Goal: Task Accomplishment & Management: Manage account settings

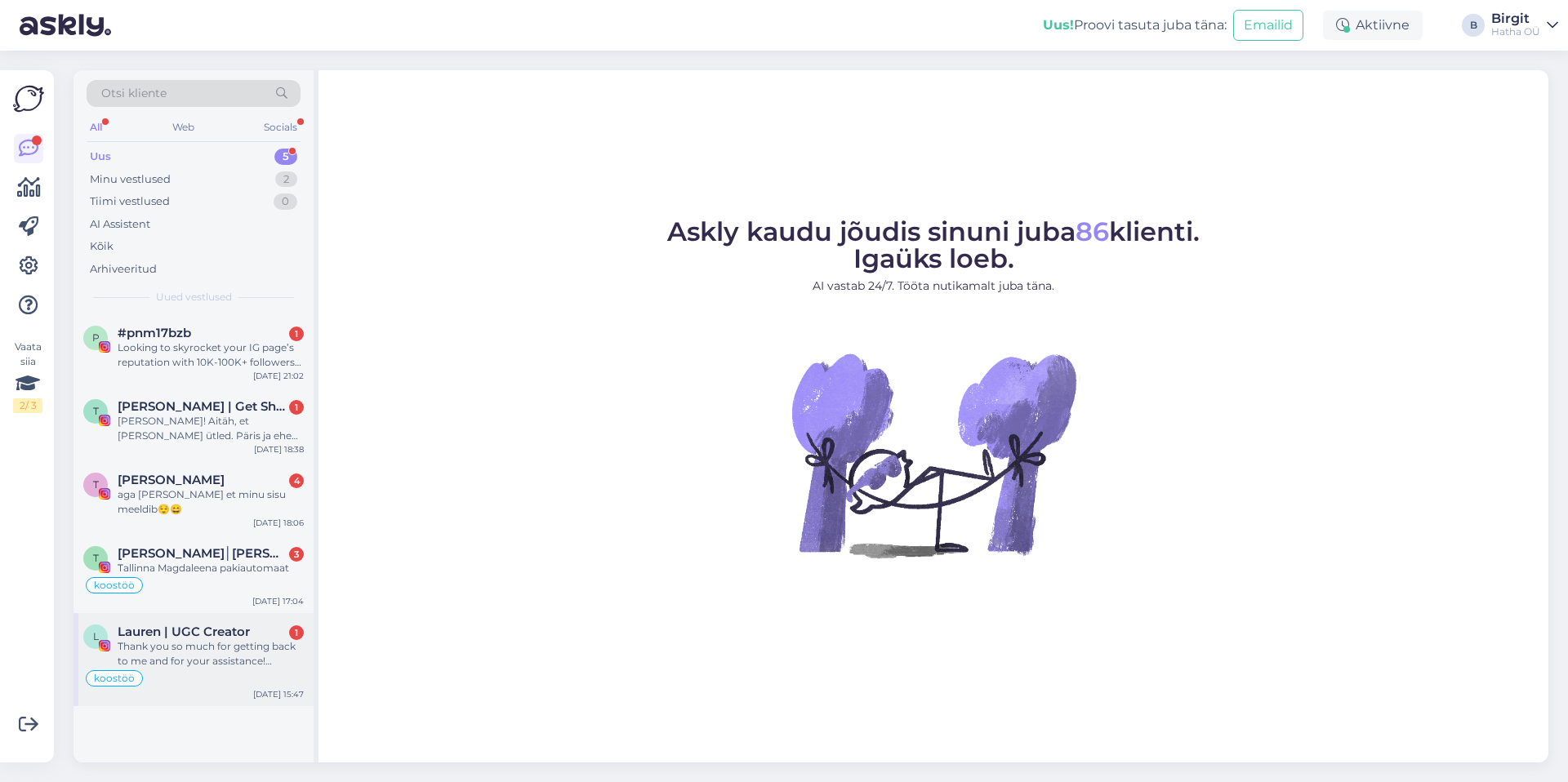
click at [212, 636] on span "Lauren | UGC Creator" at bounding box center [183, 632] width 132 height 15
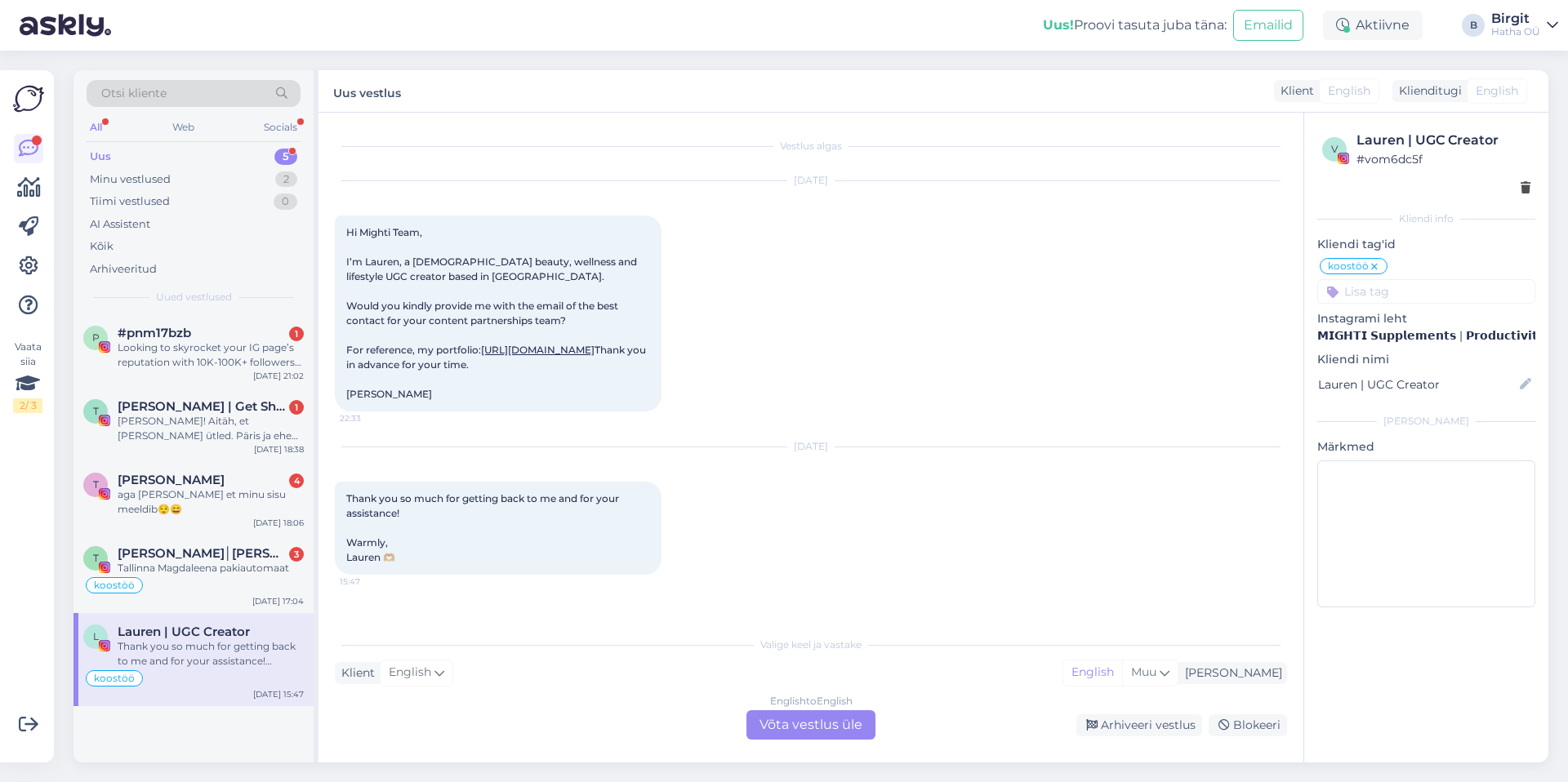
scroll to position [24, 0]
click at [1131, 729] on div "Arhiveeri vestlus" at bounding box center [1140, 726] width 126 height 22
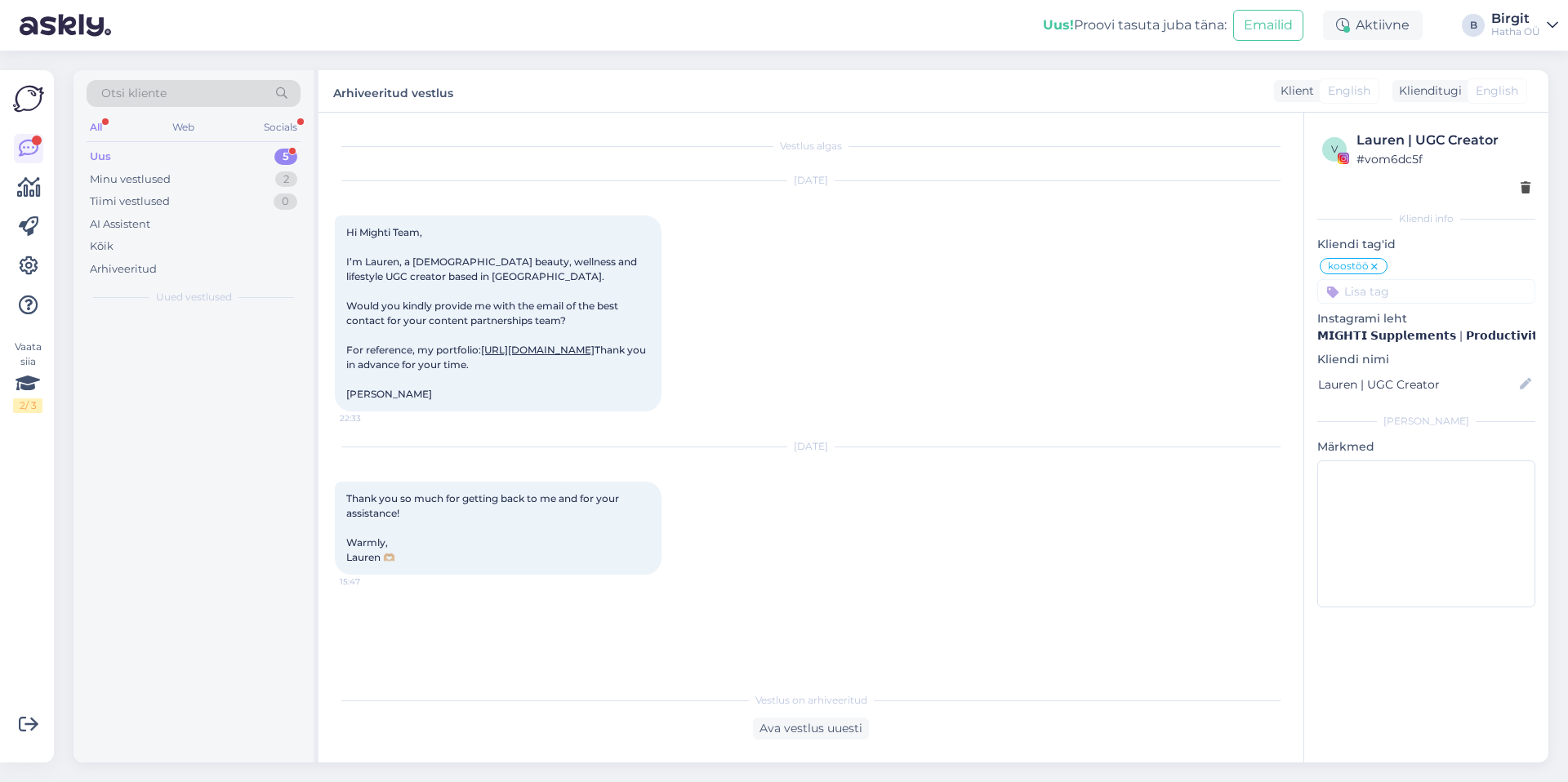
scroll to position [0, 0]
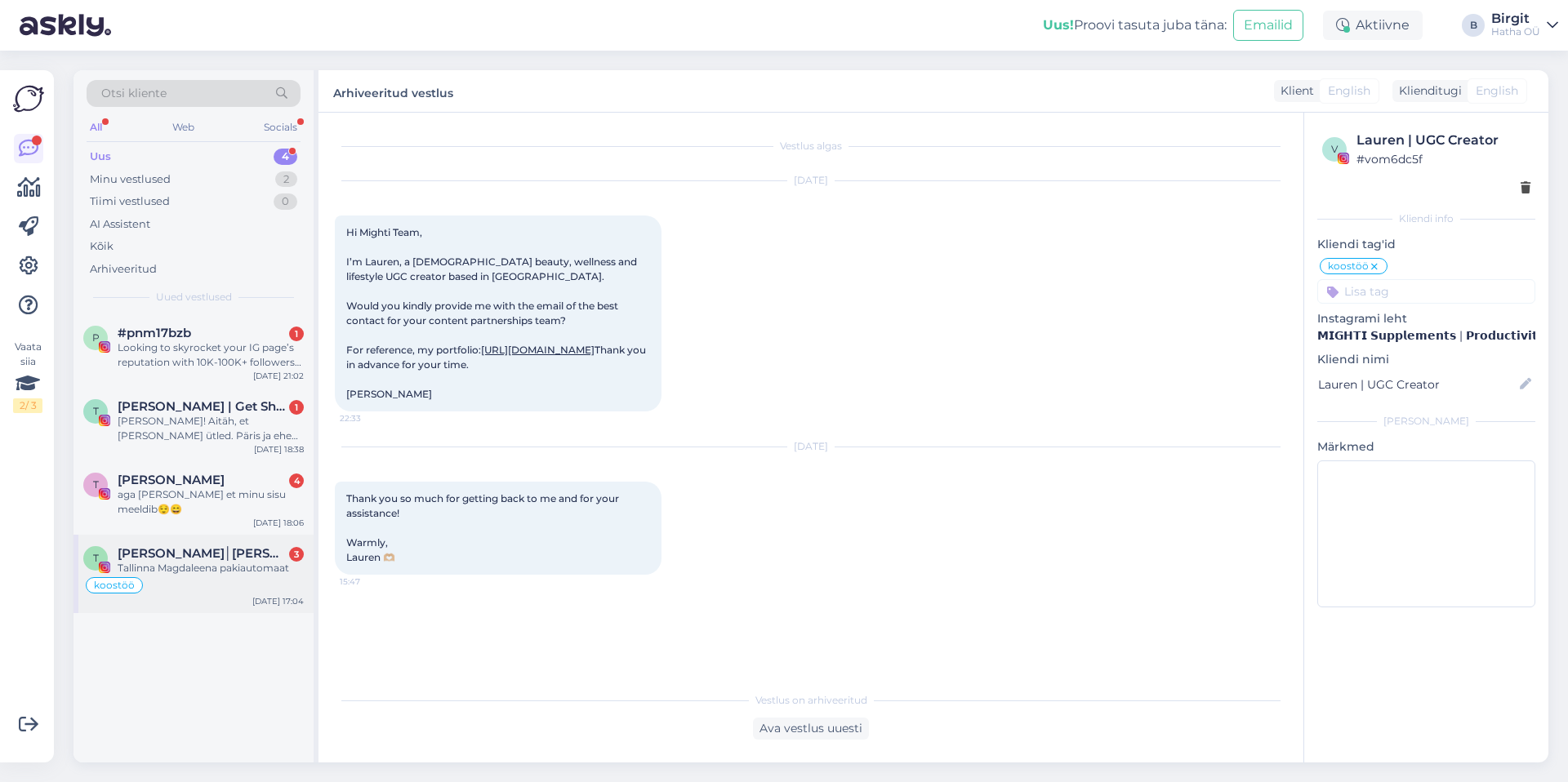
click at [166, 568] on div "Tallinna Magdaleena pakiautomaat" at bounding box center [211, 569] width 187 height 15
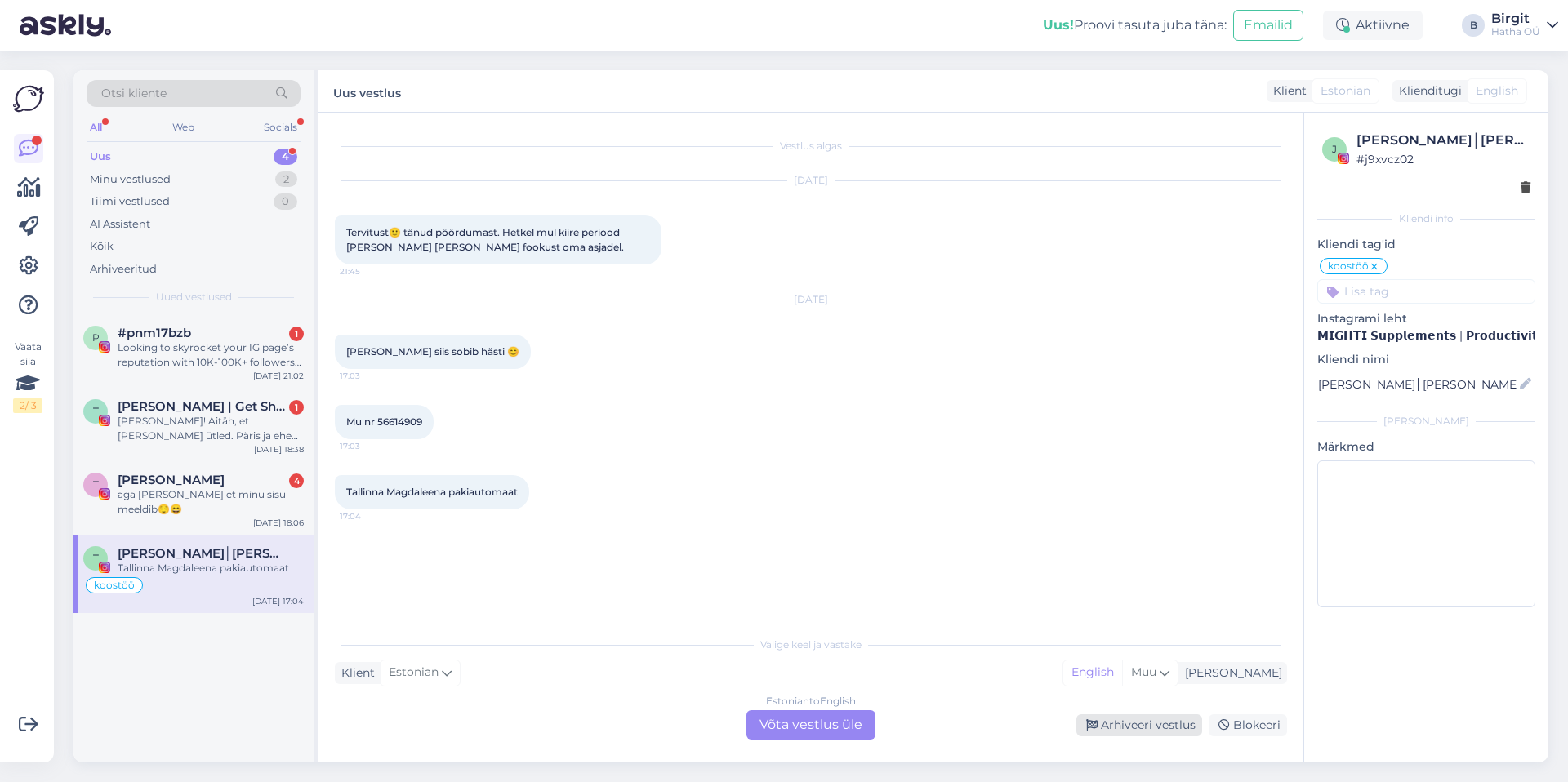
click at [1147, 724] on div "Arhiveeri vestlus" at bounding box center [1140, 726] width 126 height 22
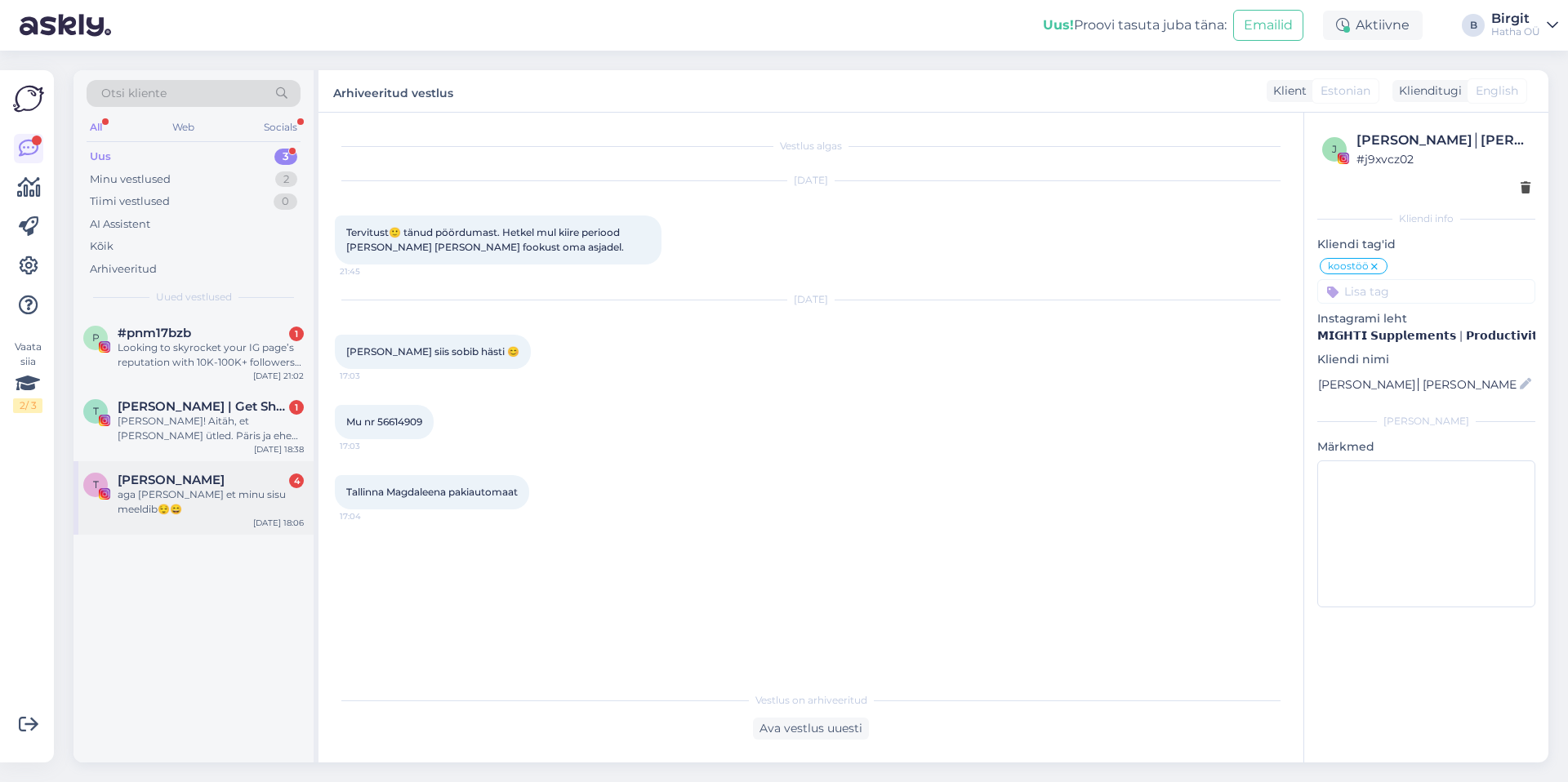
click at [194, 494] on div "aga [PERSON_NAME] et minu sisu meeldib😌😄" at bounding box center [211, 502] width 187 height 30
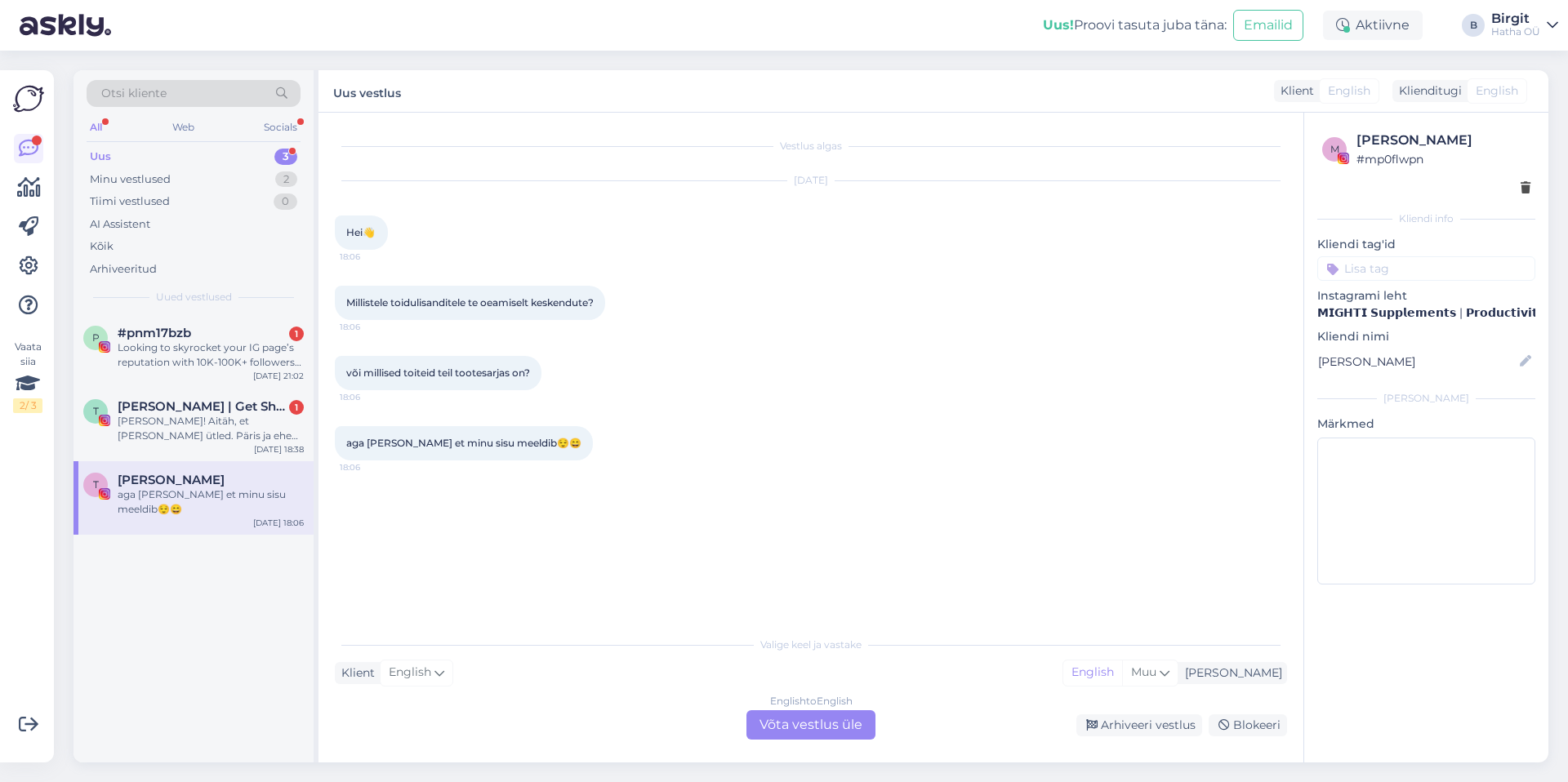
click at [1428, 271] on input at bounding box center [1426, 269] width 218 height 25
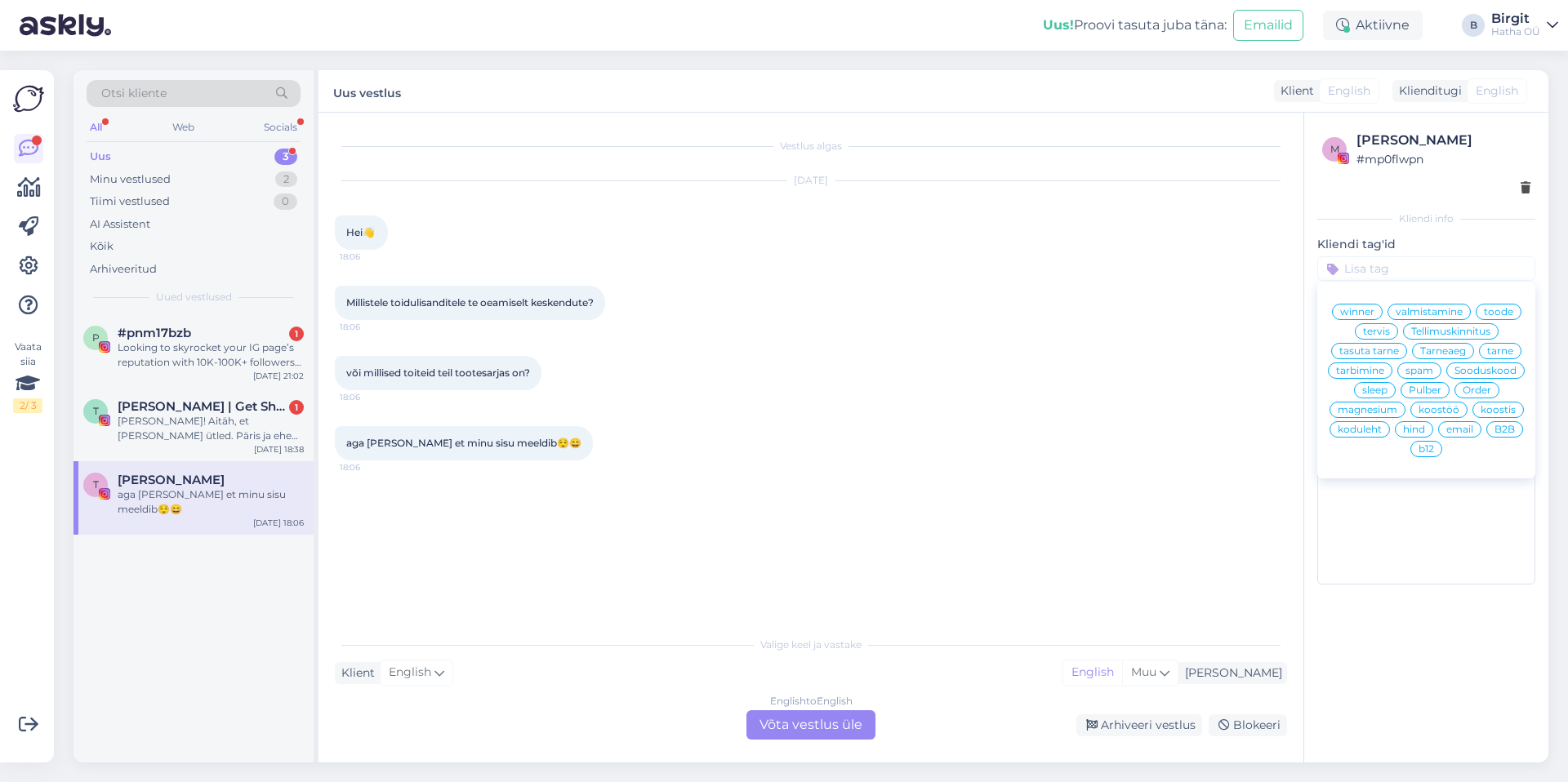
click at [1427, 406] on span "koostöö" at bounding box center [1439, 410] width 41 height 10
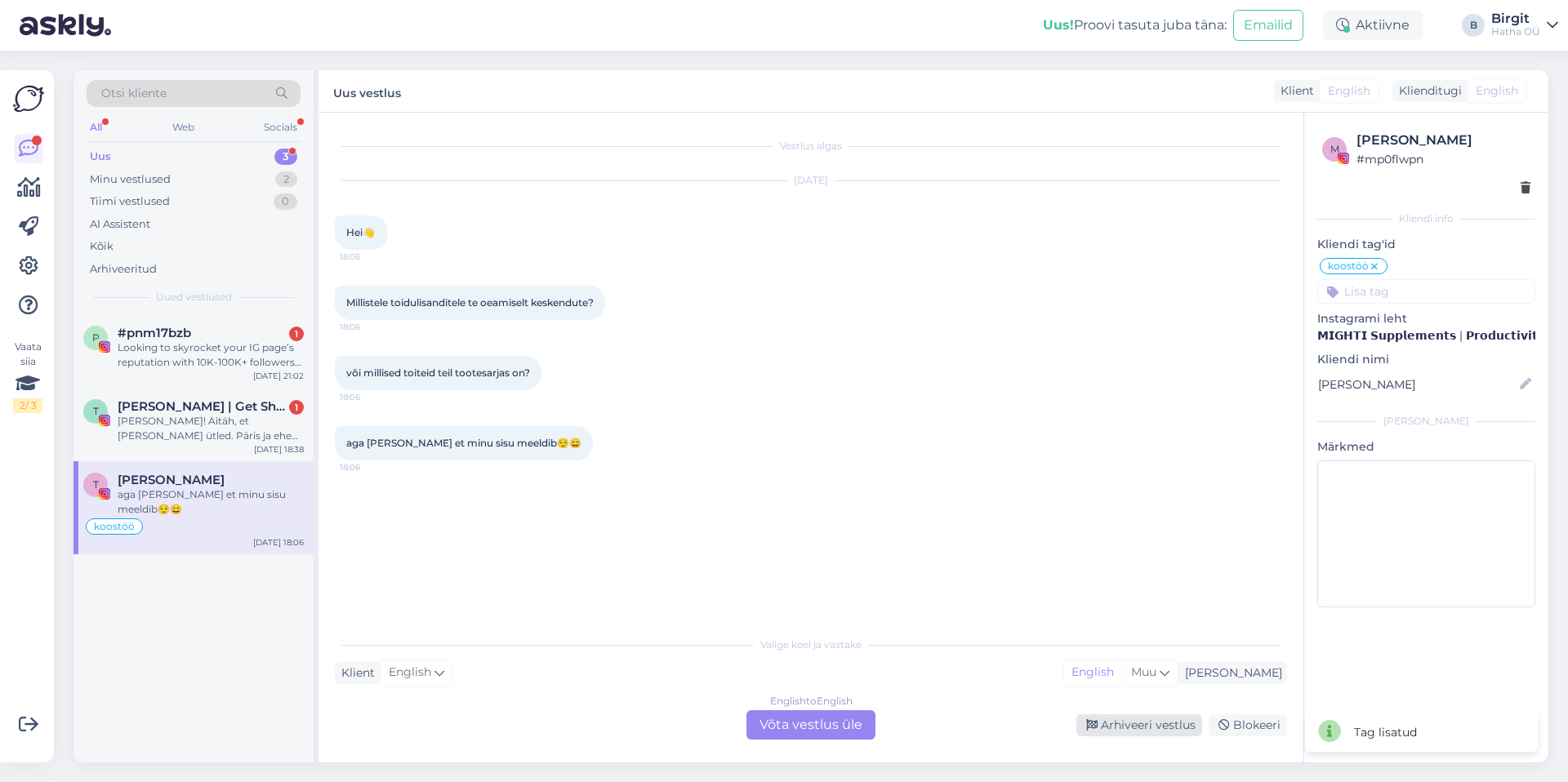
click at [1154, 724] on div "Arhiveeri vestlus" at bounding box center [1140, 726] width 126 height 22
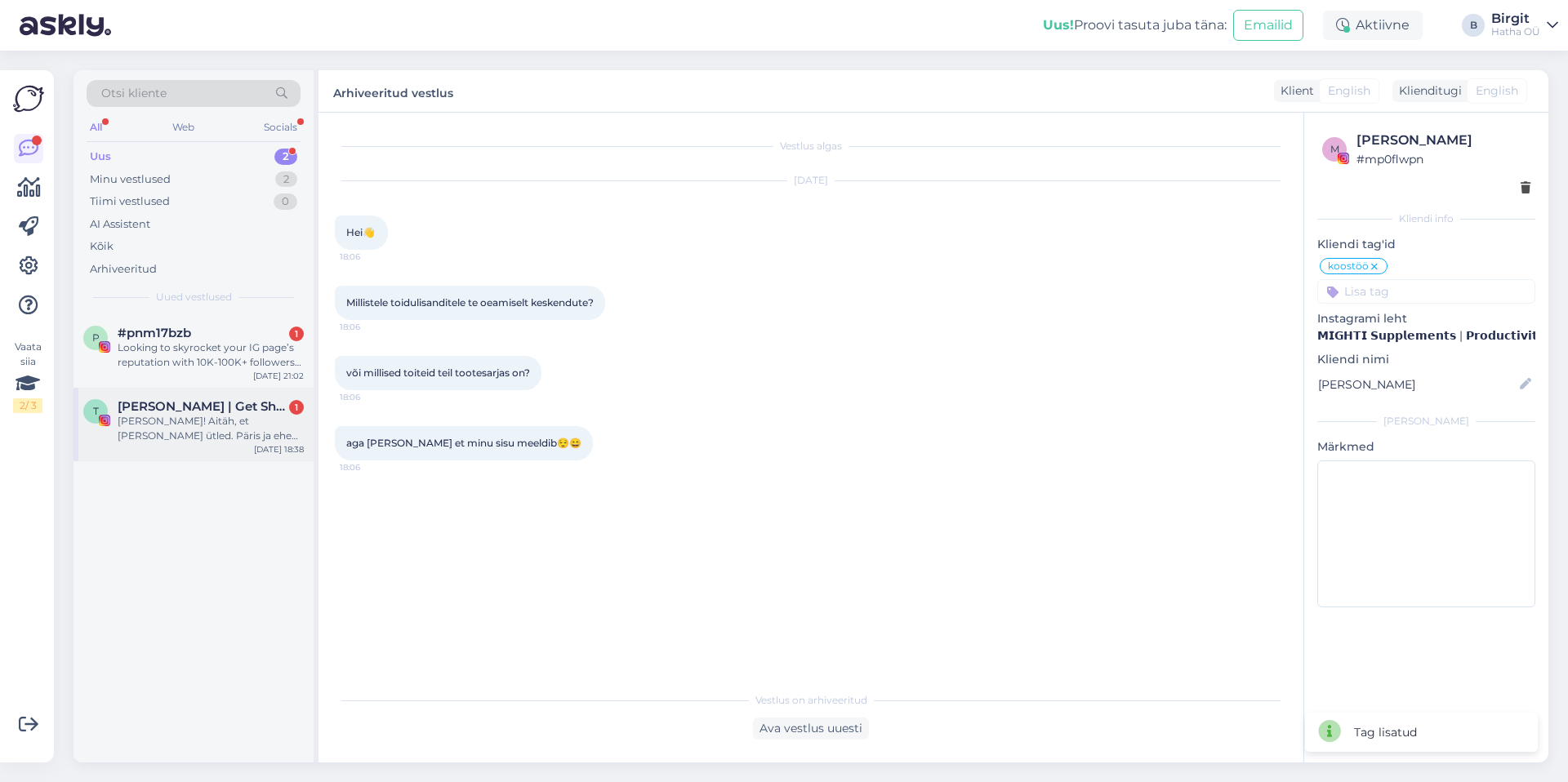
click at [202, 410] on span "[PERSON_NAME] | Get Sh!t Done" at bounding box center [202, 406] width 170 height 15
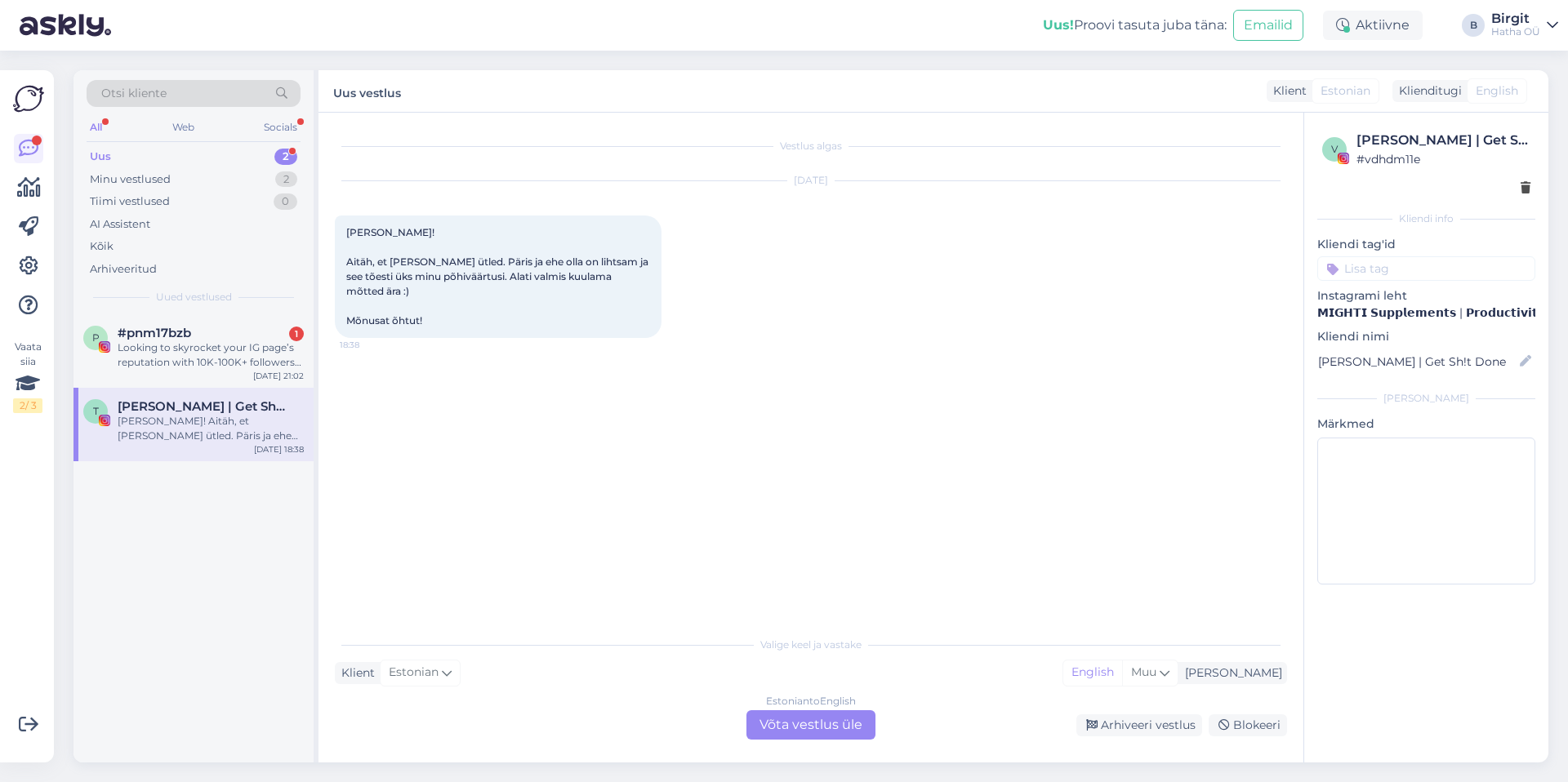
click at [1409, 270] on input at bounding box center [1426, 269] width 218 height 25
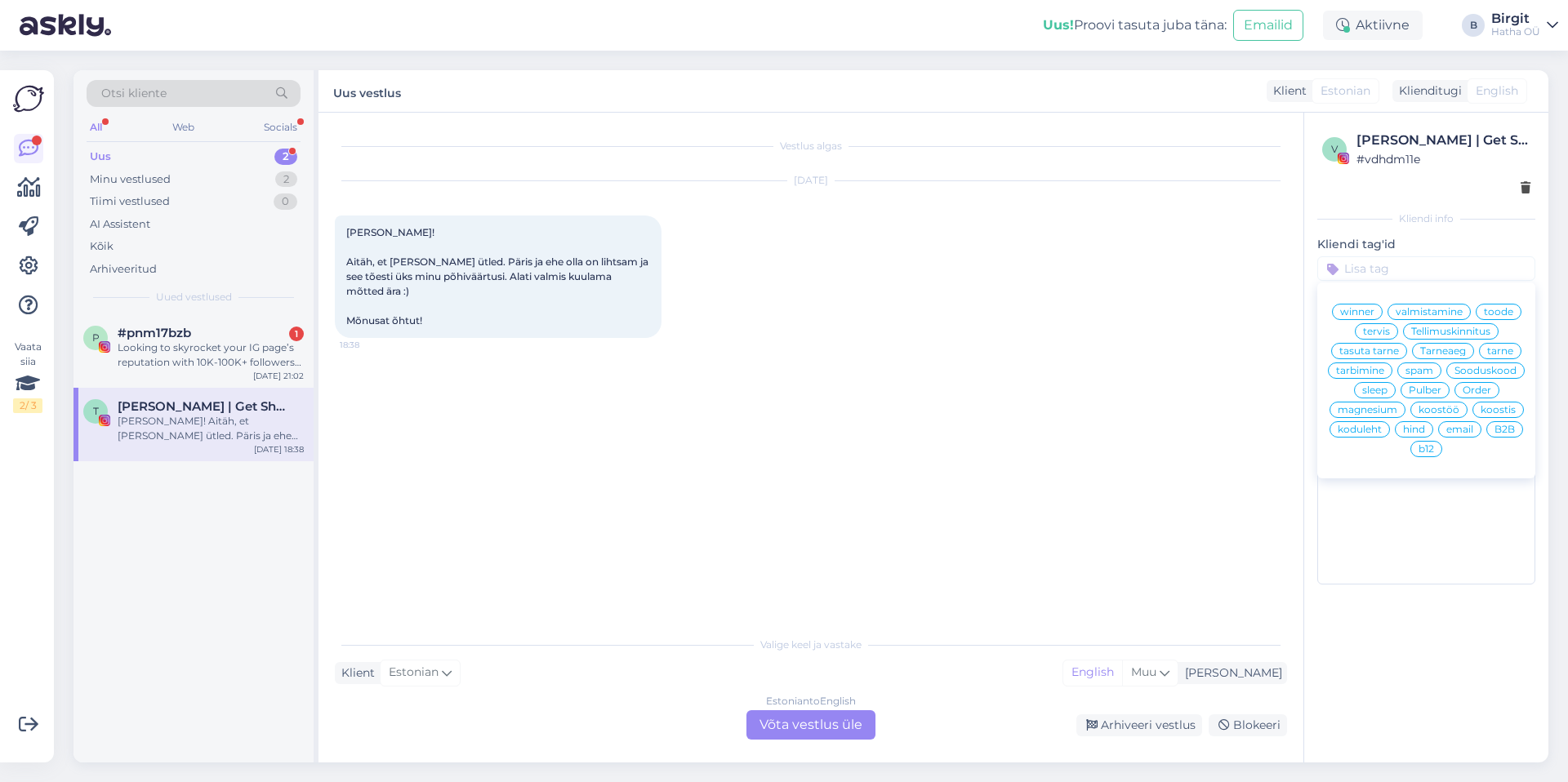
click at [1431, 415] on div "koostöö" at bounding box center [1439, 410] width 57 height 17
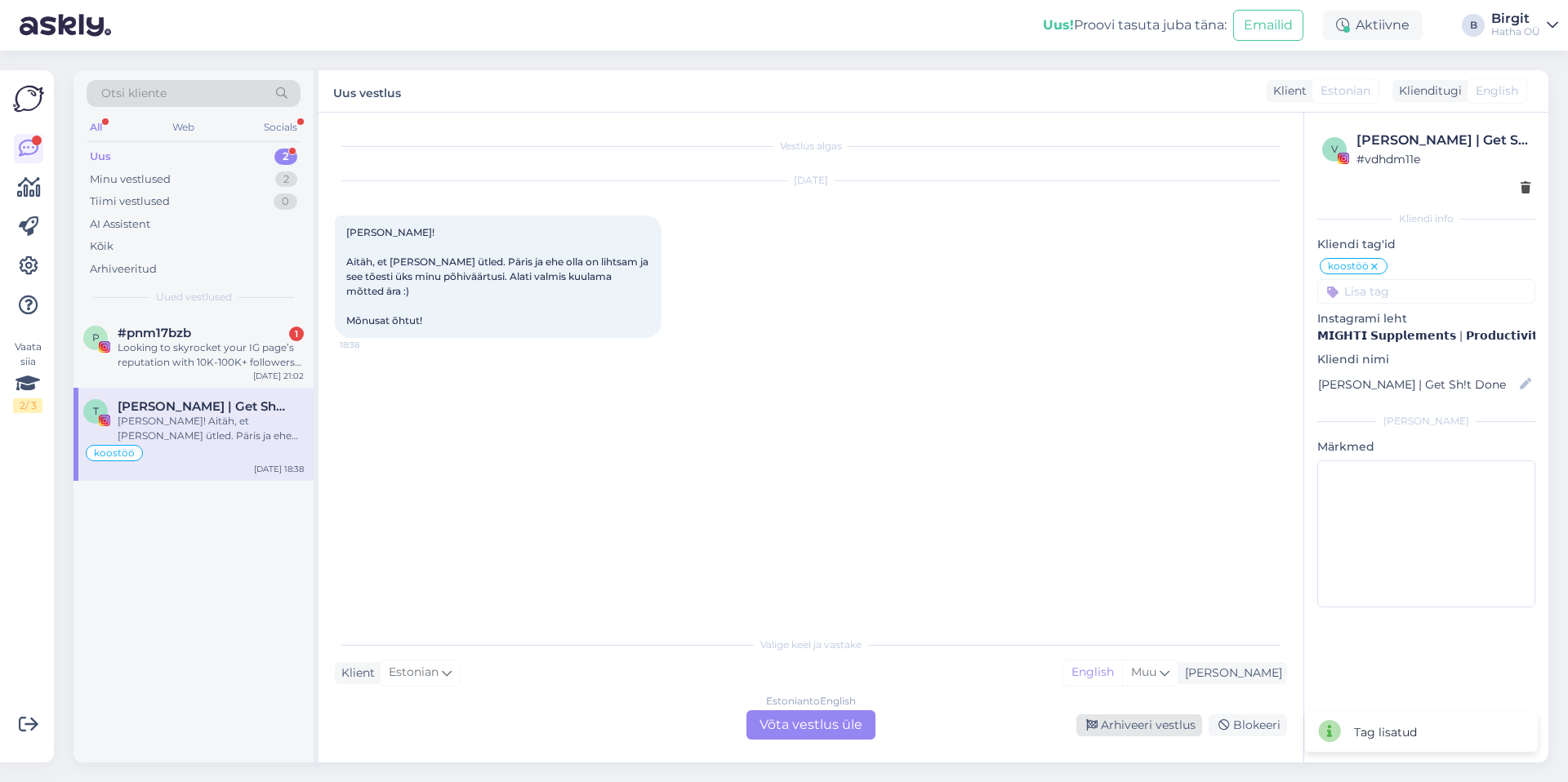
click at [1125, 723] on div "Arhiveeri vestlus" at bounding box center [1140, 726] width 126 height 22
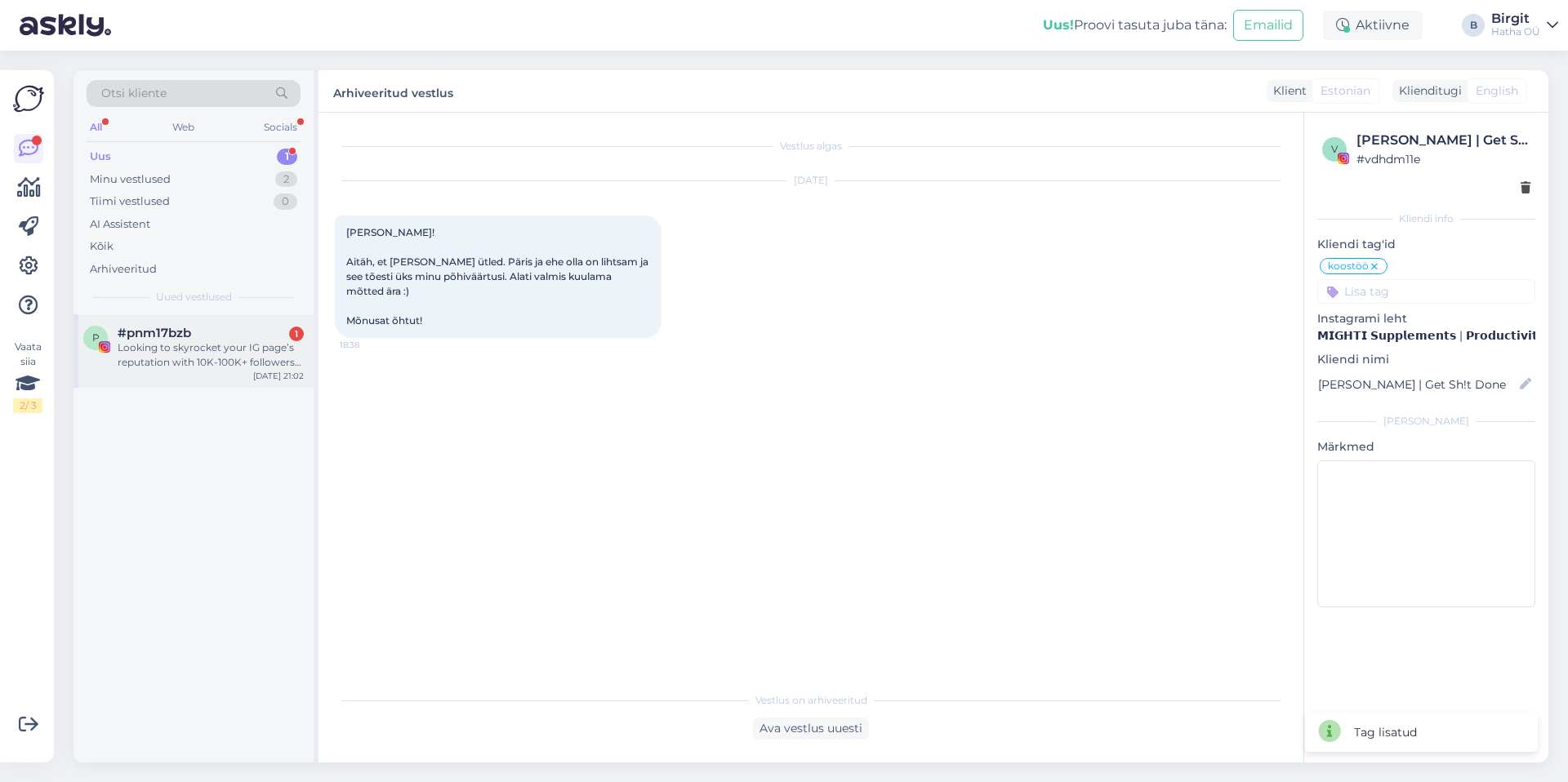
click at [166, 350] on div "Looking to skyrocket your IG page’s reputation with 10K-100K+ followers instant…" at bounding box center [211, 355] width 187 height 30
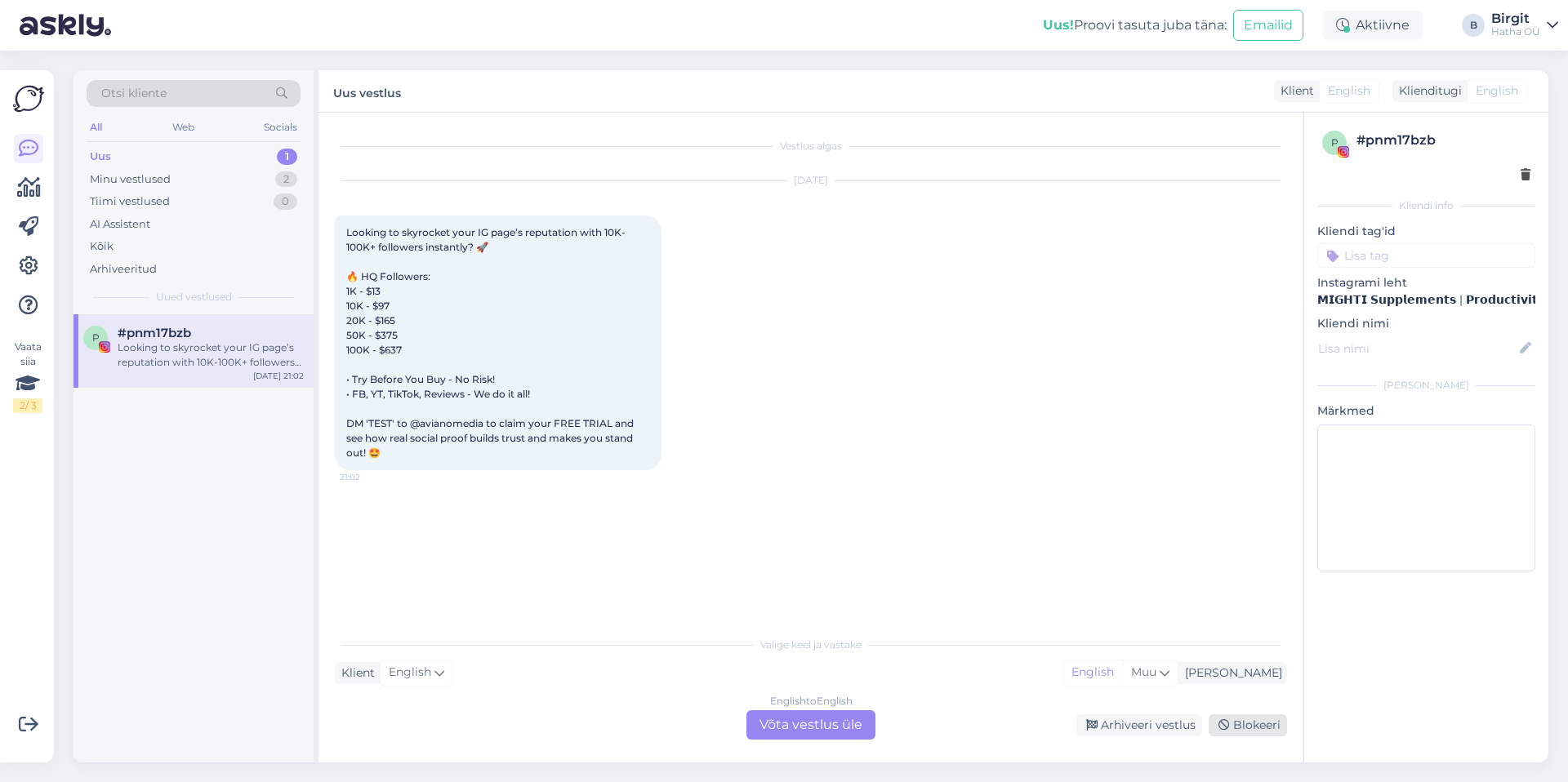
click at [1246, 729] on div "Blokeeri" at bounding box center [1248, 726] width 78 height 22
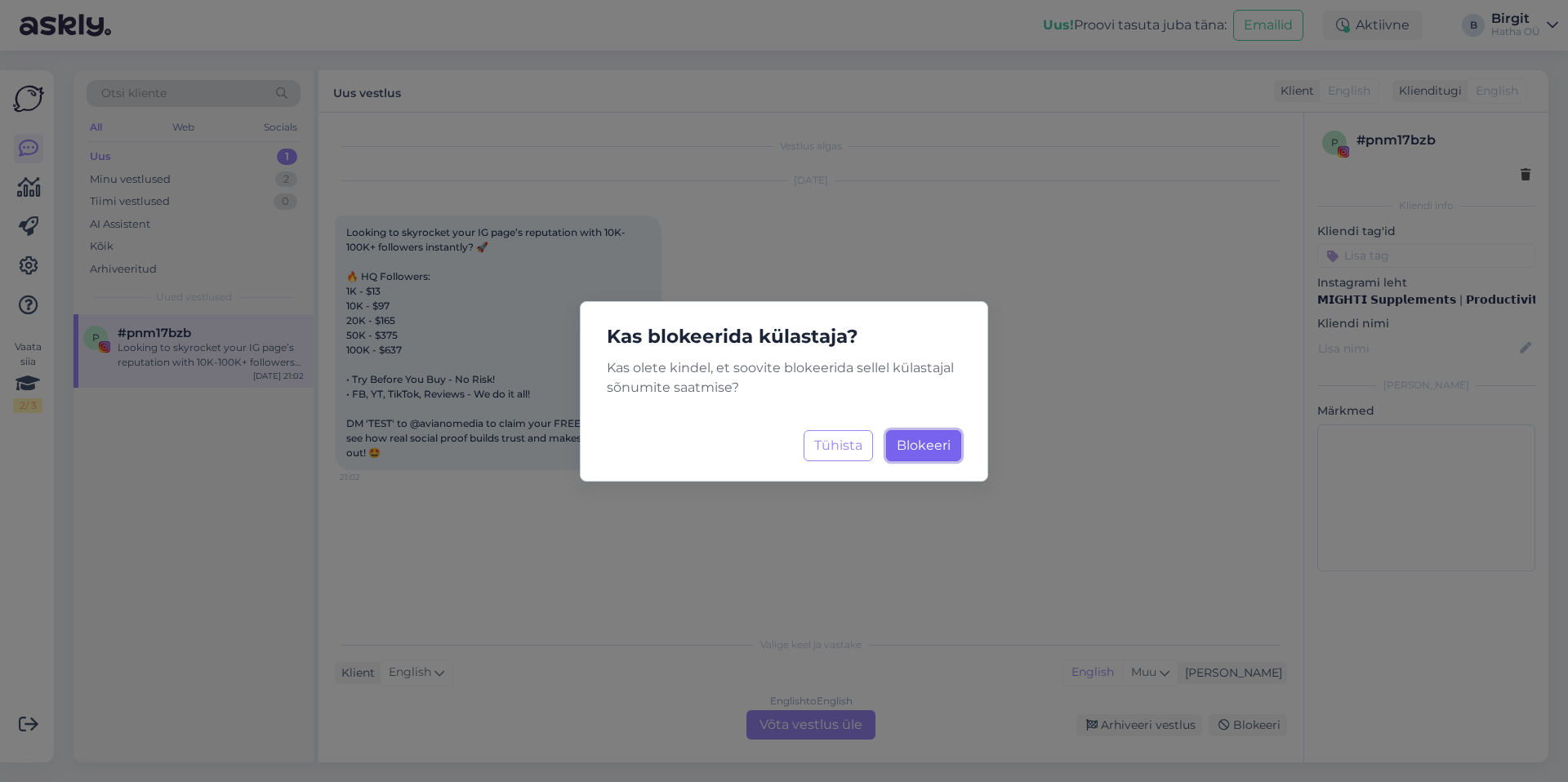
click at [923, 441] on span "Blokeeri" at bounding box center [923, 445] width 54 height 16
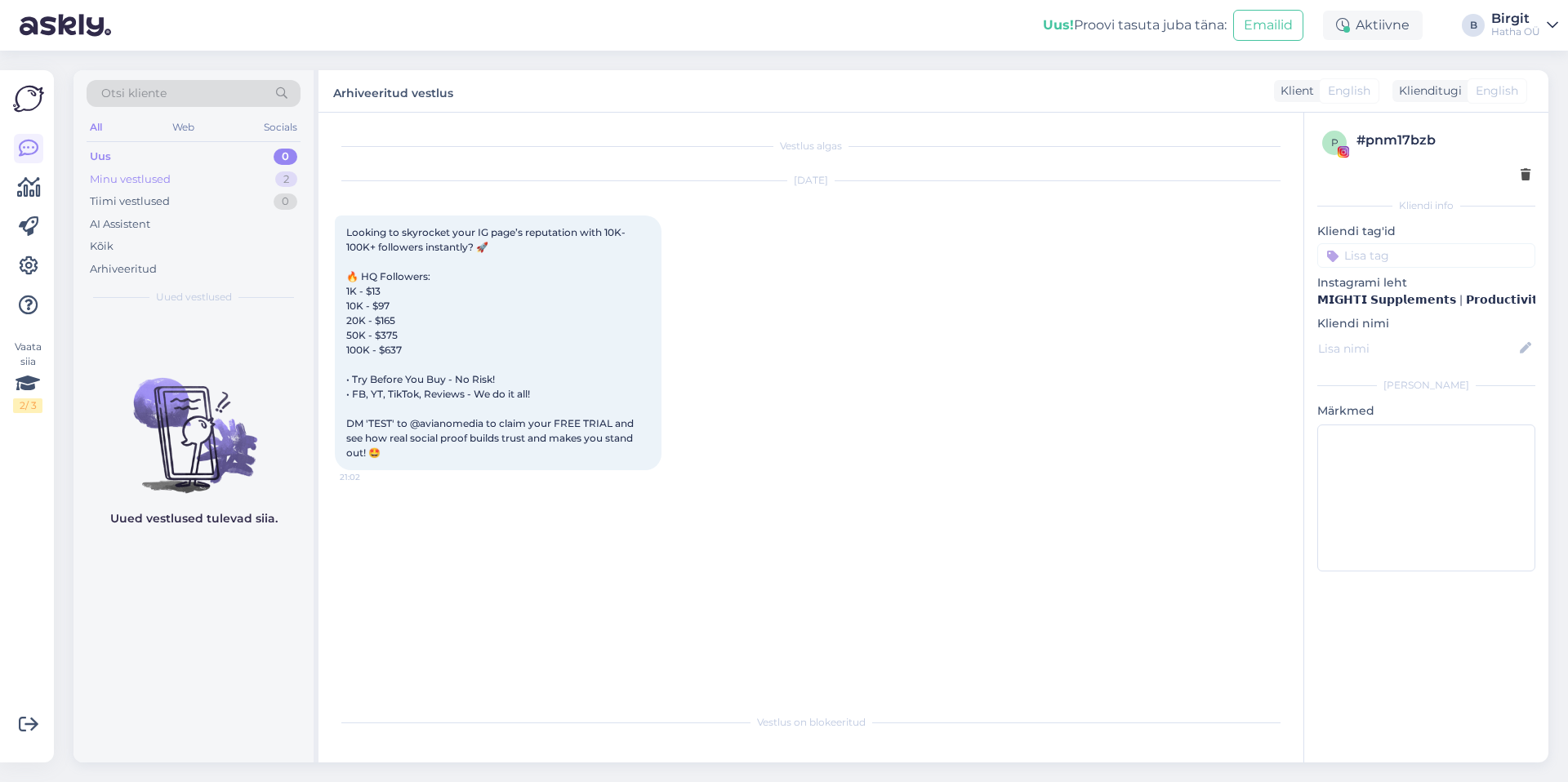
click at [171, 178] on div "Minu vestlused 2" at bounding box center [194, 179] width 214 height 23
